Goal: Information Seeking & Learning: Learn about a topic

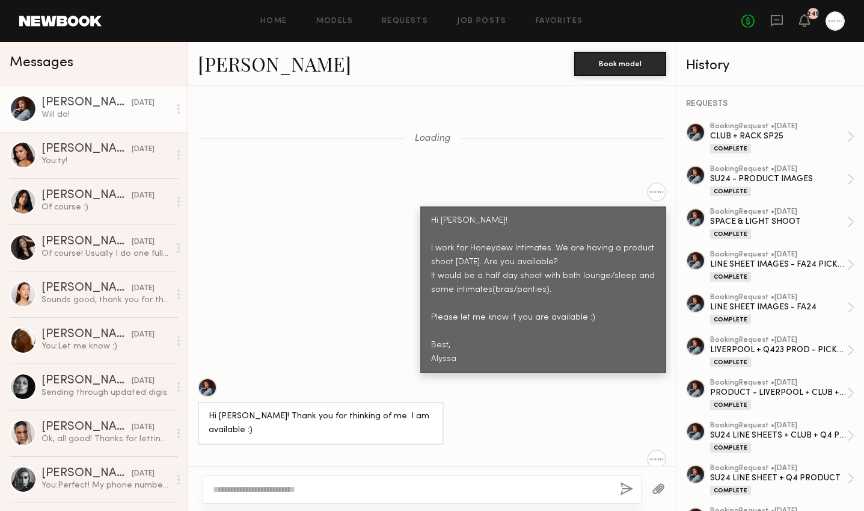
scroll to position [41285, 0]
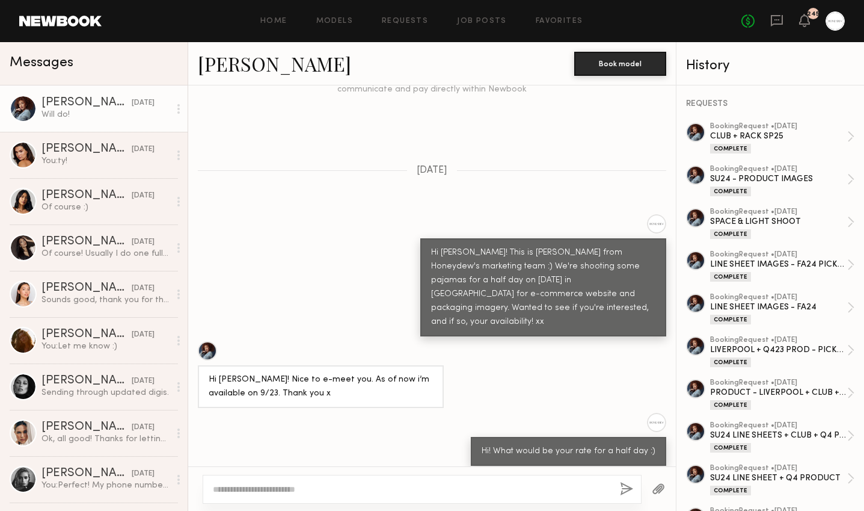
click at [251, 66] on link "Janelle F." at bounding box center [274, 64] width 153 height 26
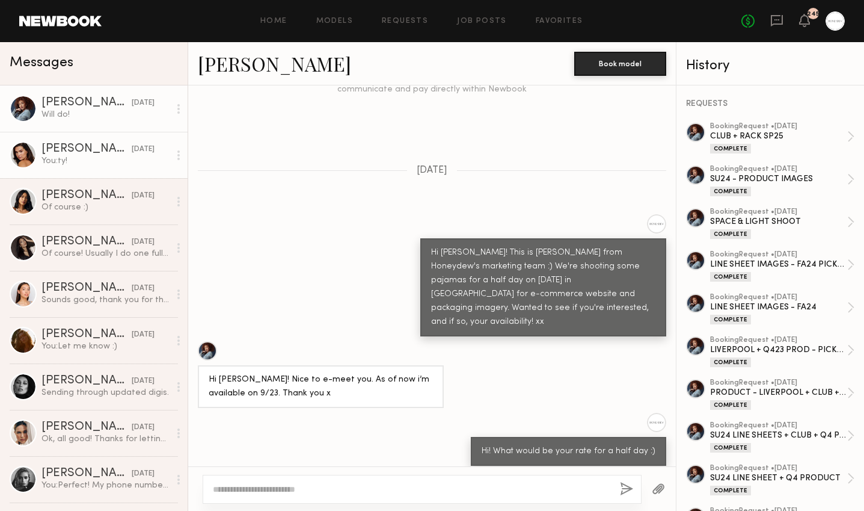
click at [64, 155] on div "You: ty!" at bounding box center [105, 160] width 128 height 11
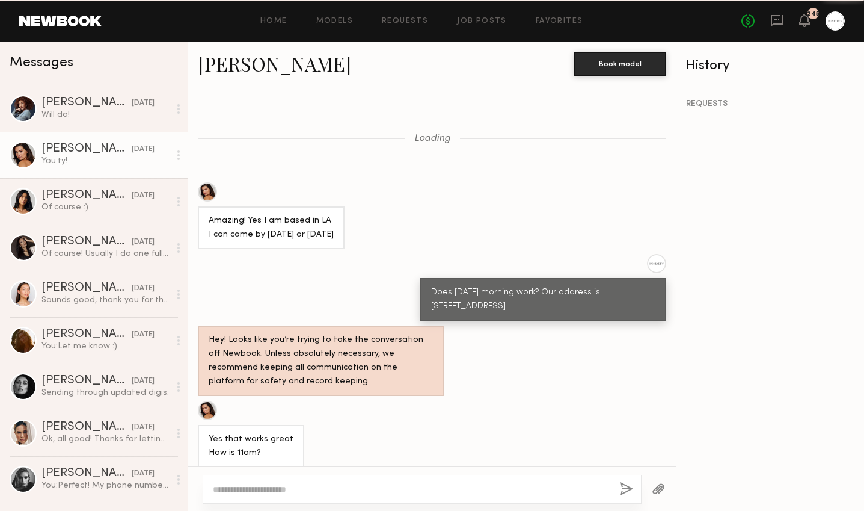
scroll to position [614, 0]
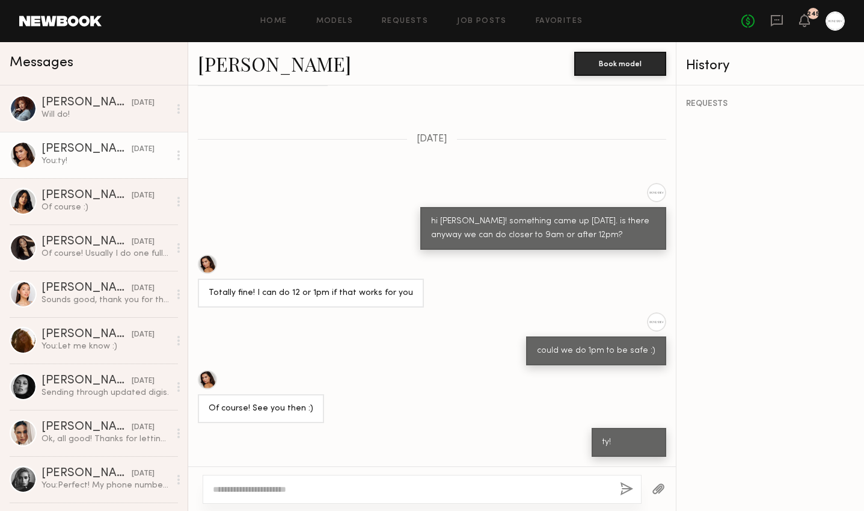
click at [228, 69] on link "Ella J." at bounding box center [274, 64] width 153 height 26
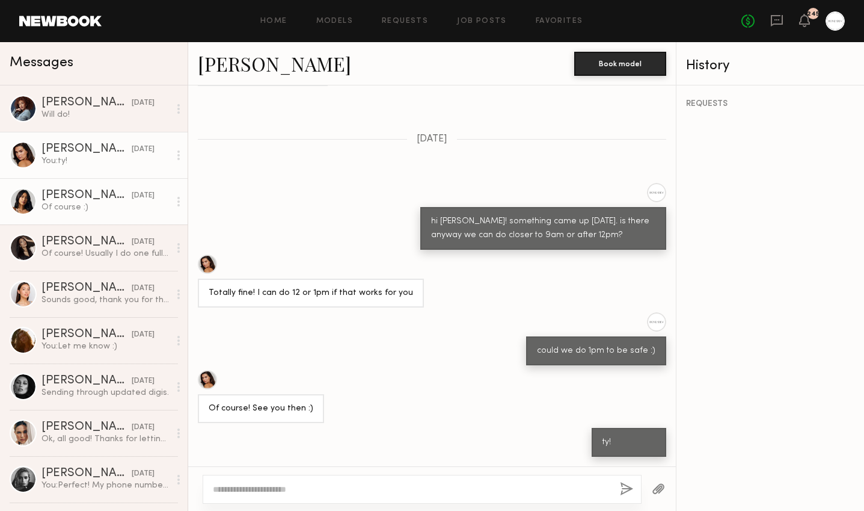
click at [105, 195] on div "Ericka B." at bounding box center [86, 195] width 90 height 12
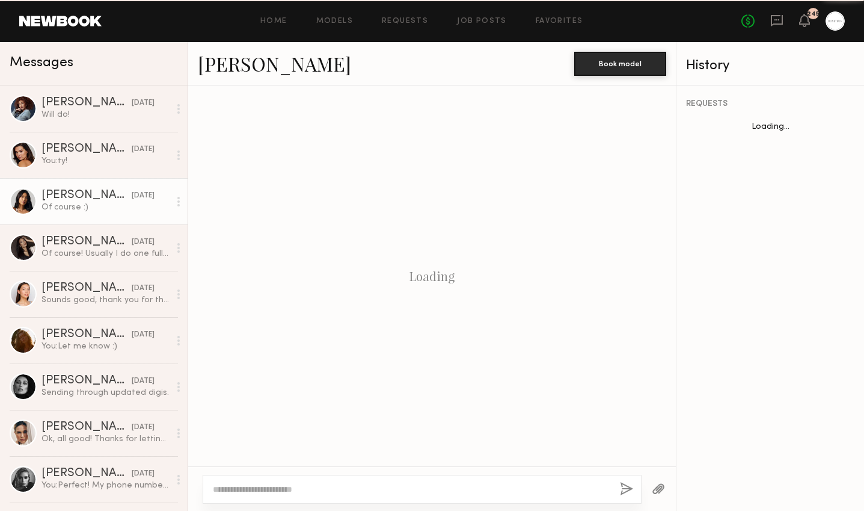
scroll to position [666, 0]
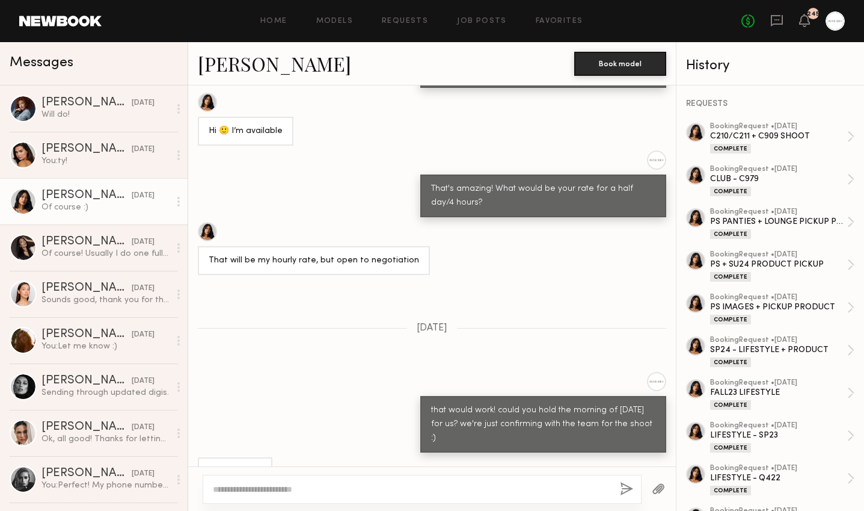
click at [238, 71] on link "Ericka B." at bounding box center [274, 64] width 153 height 26
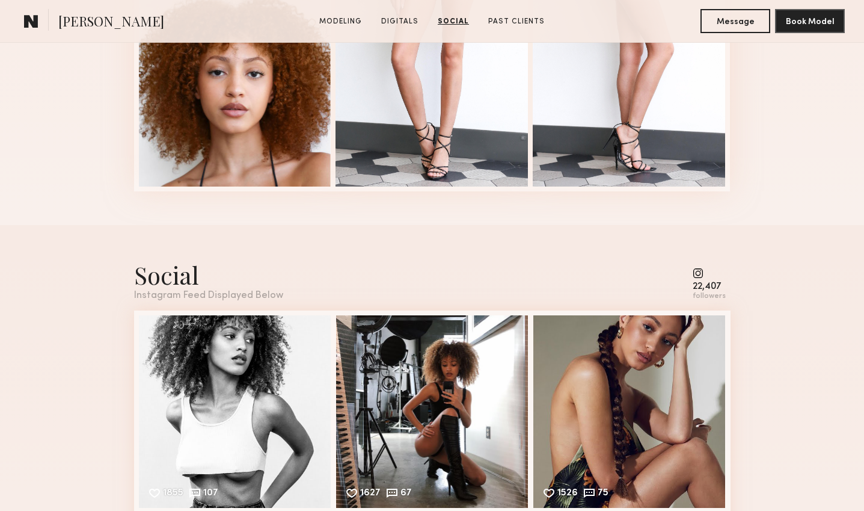
scroll to position [1496, 0]
click at [700, 274] on common-icon at bounding box center [709, 272] width 33 height 11
click at [706, 289] on div "22,407" at bounding box center [709, 285] width 33 height 9
click at [182, 271] on div "Social" at bounding box center [208, 274] width 149 height 32
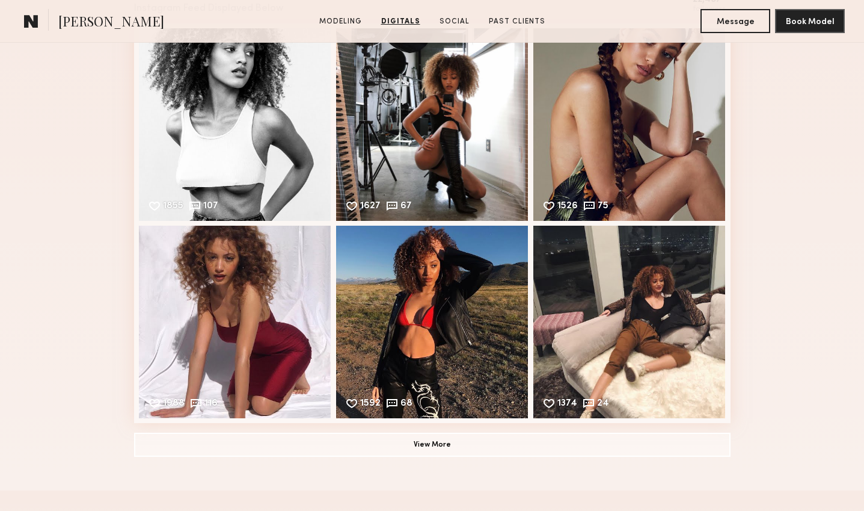
scroll to position [1941, 0]
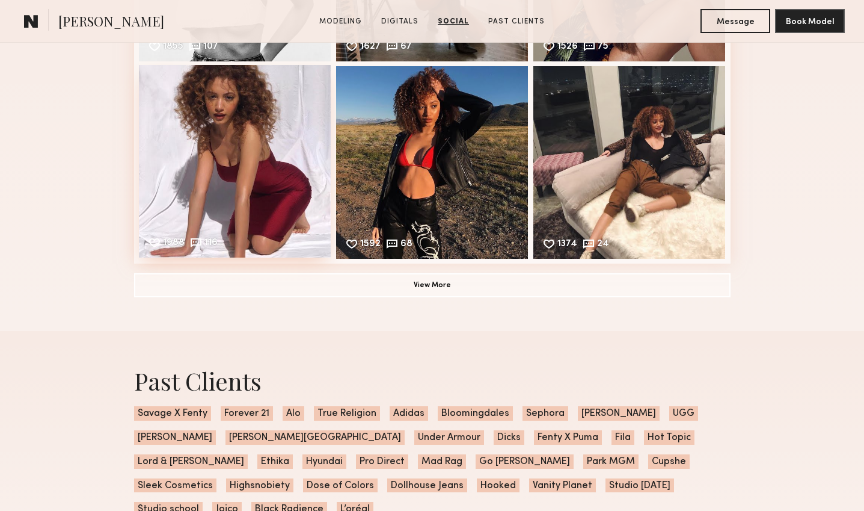
click at [235, 173] on div "1988 116 Likes & comments displayed to show model’s engagement" at bounding box center [235, 161] width 192 height 192
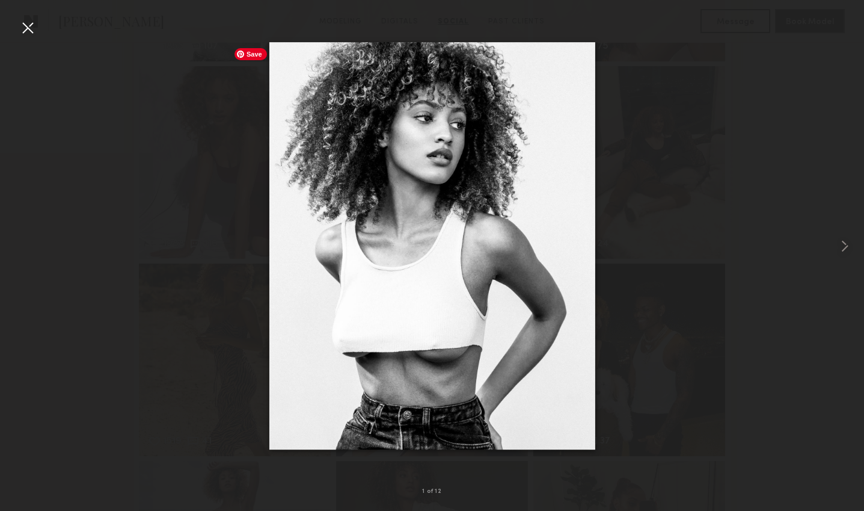
click at [177, 174] on div at bounding box center [432, 245] width 864 height 453
click at [23, 14] on nb-gallery-light "1 of 12" at bounding box center [432, 255] width 864 height 511
click at [25, 23] on div at bounding box center [27, 27] width 19 height 19
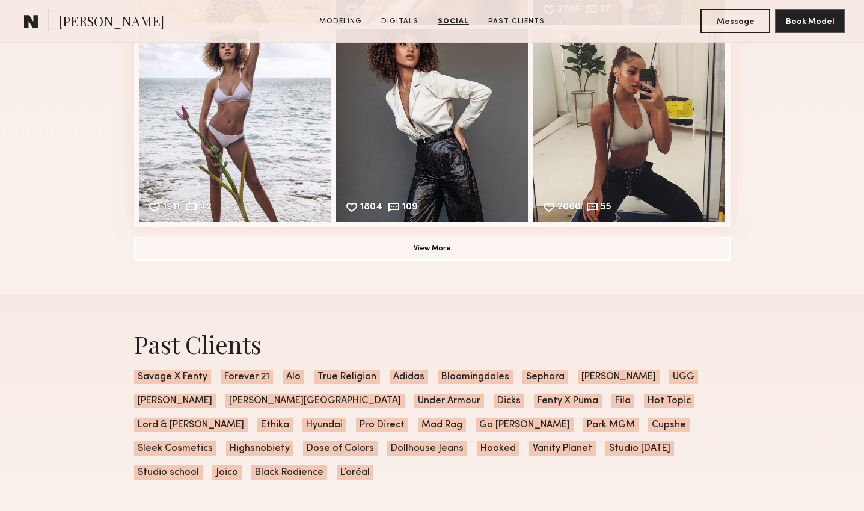
scroll to position [2373, 0]
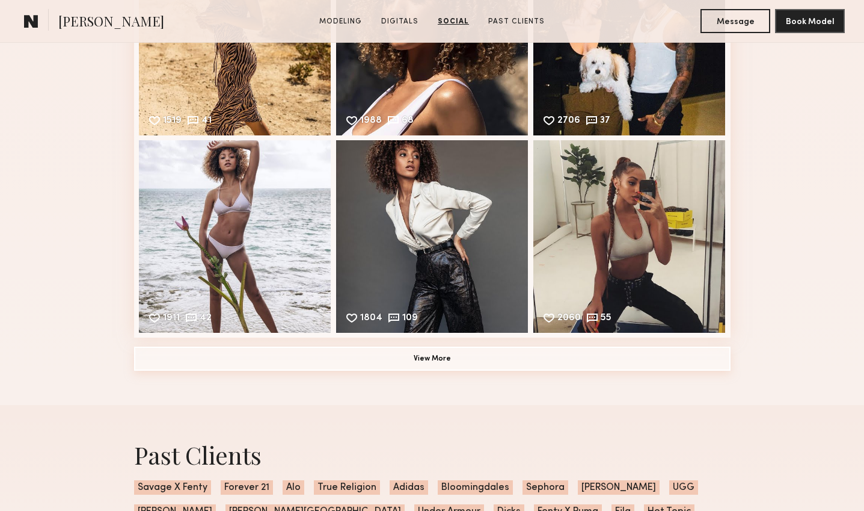
click at [343, 352] on button "View More" at bounding box center [432, 358] width 597 height 24
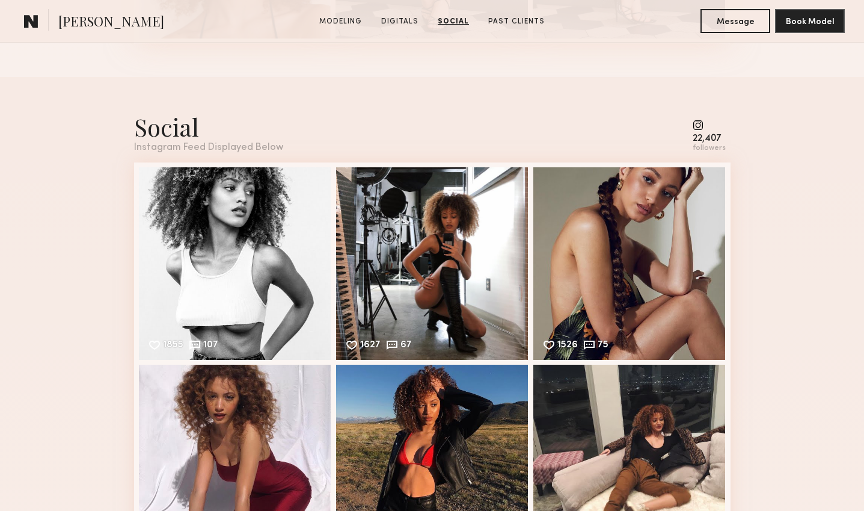
scroll to position [1644, 0]
click at [698, 121] on common-icon at bounding box center [709, 124] width 33 height 11
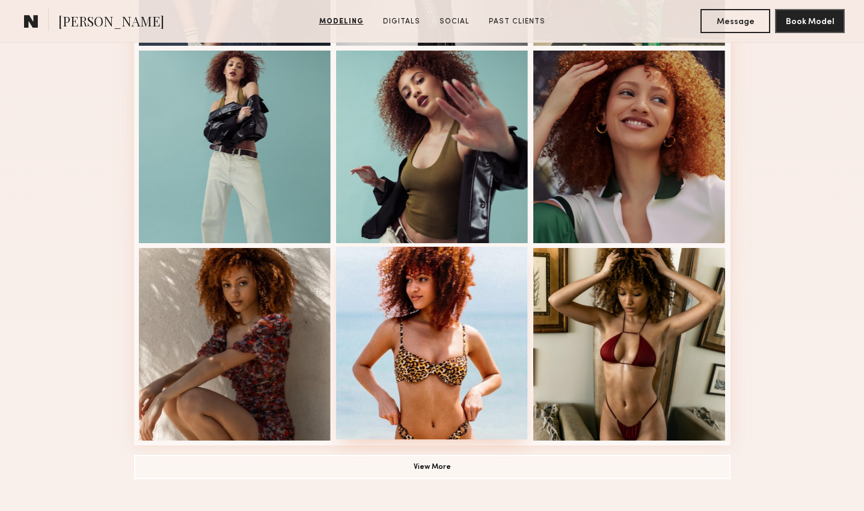
scroll to position [714, 0]
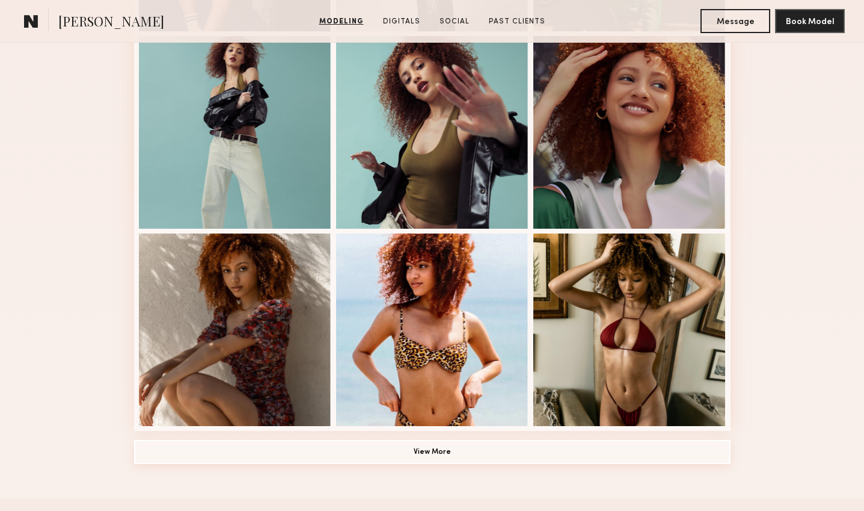
click at [413, 458] on button "View More" at bounding box center [432, 452] width 597 height 24
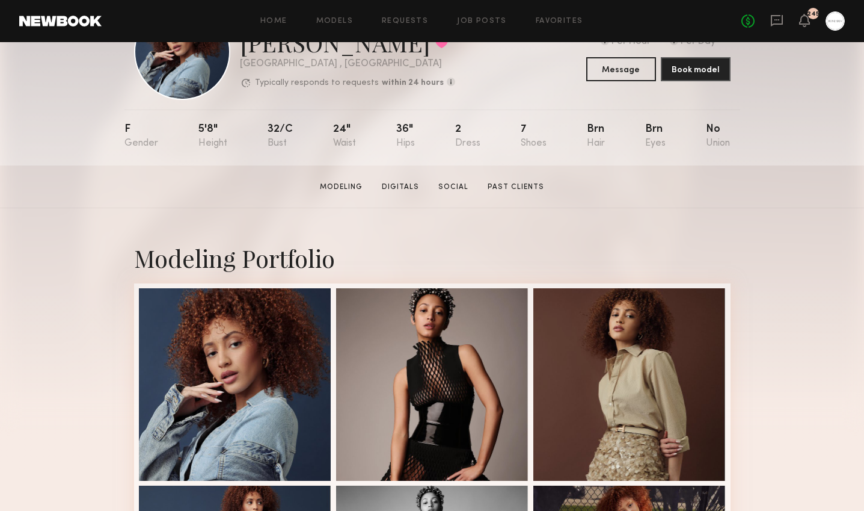
scroll to position [69, 0]
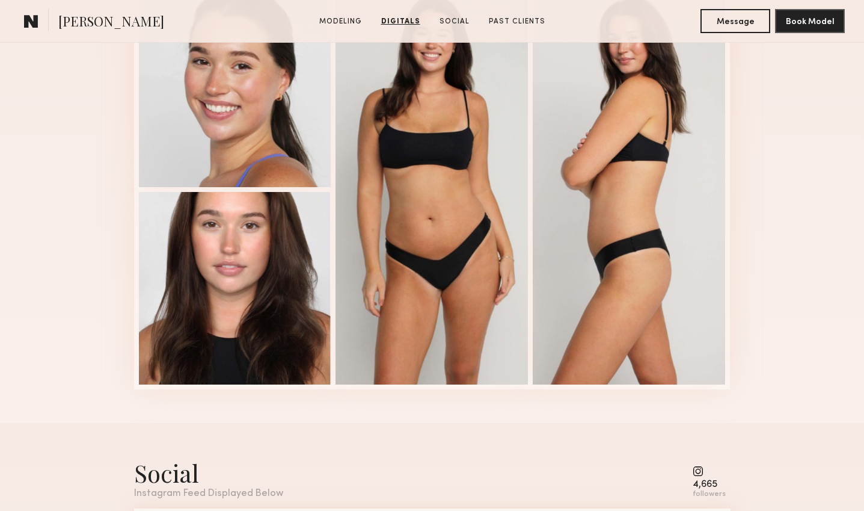
scroll to position [1752, 0]
